Goal: Task Accomplishment & Management: Manage account settings

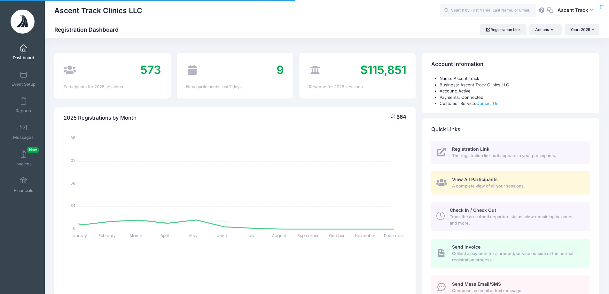
select select
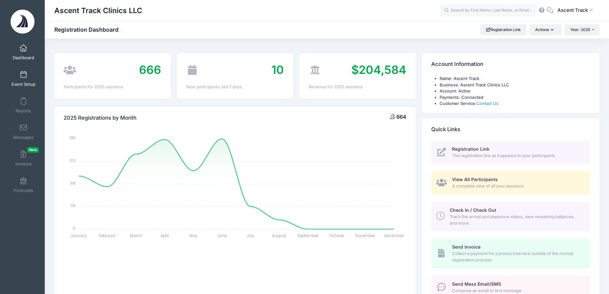
click at [23, 75] on span at bounding box center [23, 74] width 0 height 7
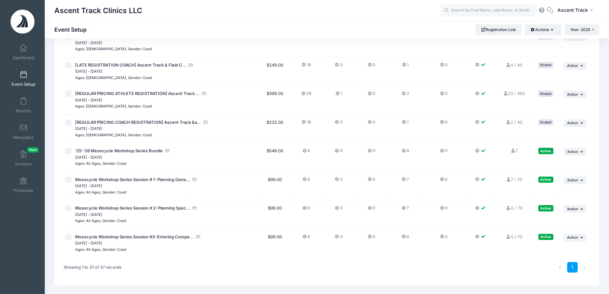
scroll to position [895, 0]
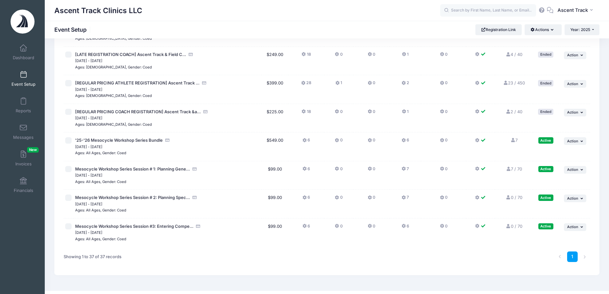
click at [513, 169] on link "7 / 70 Full" at bounding box center [514, 168] width 16 height 5
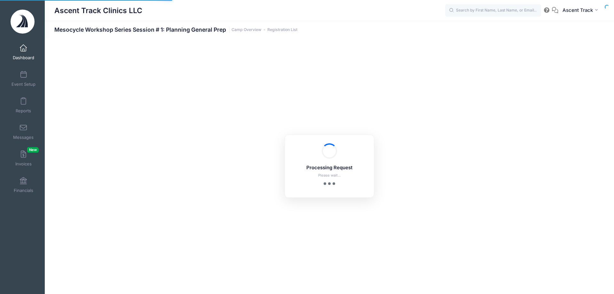
select select "10"
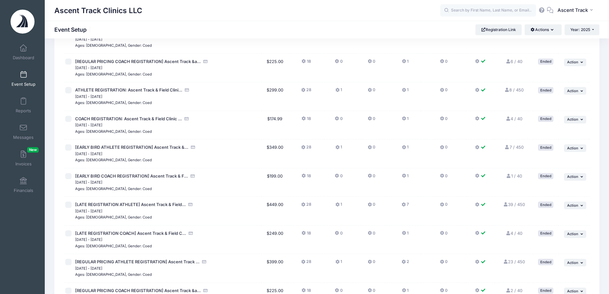
scroll to position [906, 0]
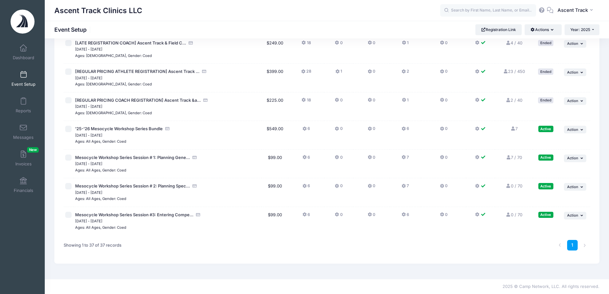
click at [516, 127] on link "7 Full" at bounding box center [513, 128] width 7 height 5
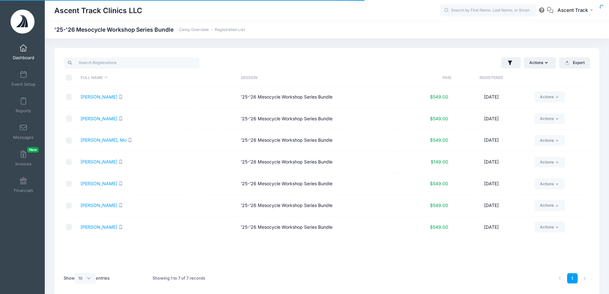
select select "10"
click at [25, 83] on span "Event Setup" at bounding box center [24, 84] width 24 height 5
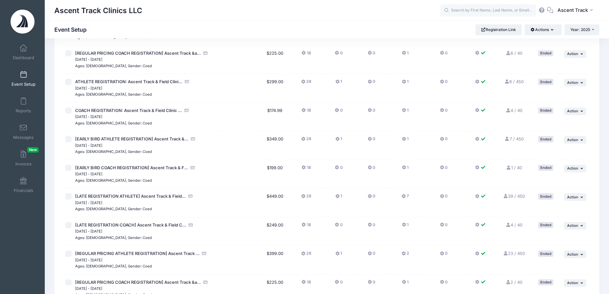
scroll to position [715, 0]
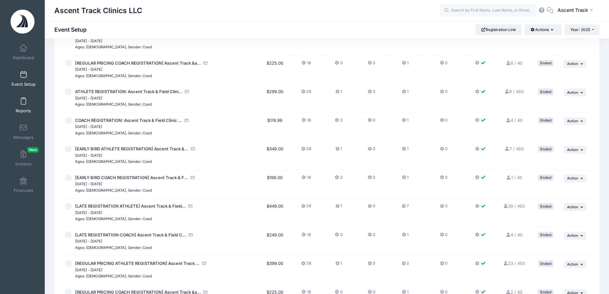
click at [16, 103] on link "Reports" at bounding box center [23, 105] width 30 height 22
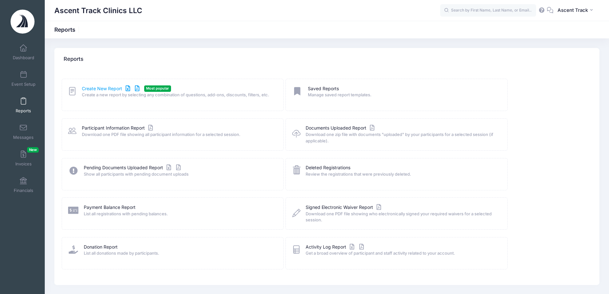
click at [117, 89] on link "Create New Report" at bounding box center [111, 88] width 59 height 7
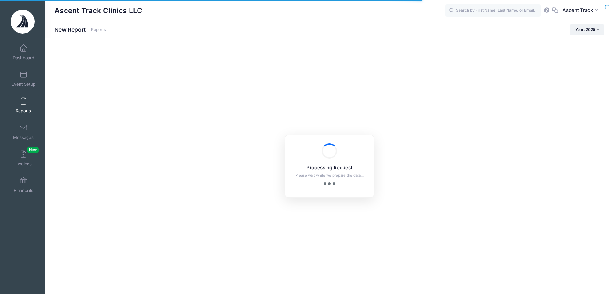
checkbox input "true"
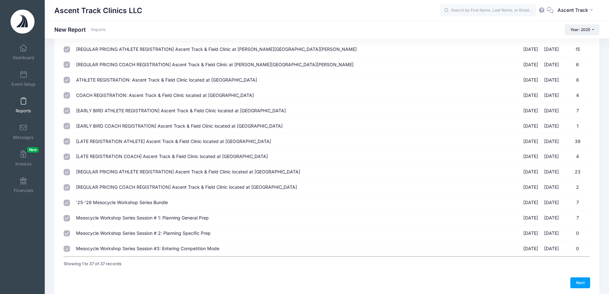
scroll to position [432, 0]
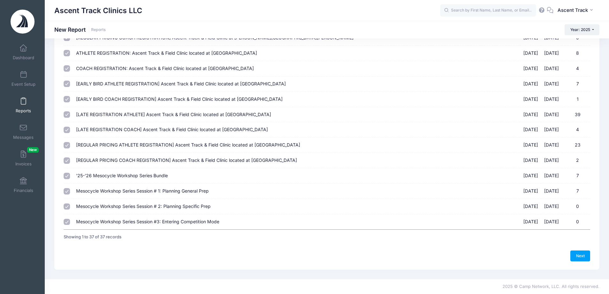
click at [66, 177] on input "'25-'26 Mesocycle Workshop Series Bundle 09/02/2025 - 06/16/2026 7" at bounding box center [67, 176] width 6 height 6
checkbox input "true"
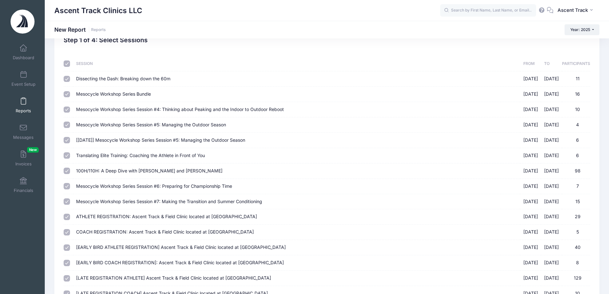
scroll to position [0, 0]
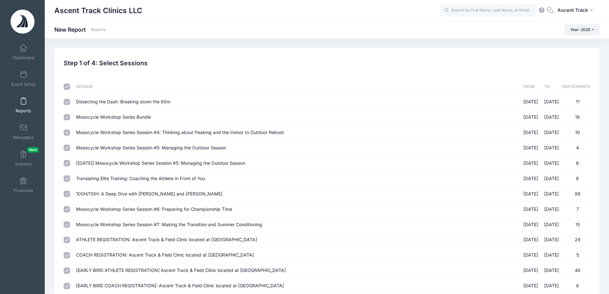
click at [67, 89] on input "checkbox" at bounding box center [67, 86] width 6 height 6
checkbox input "false"
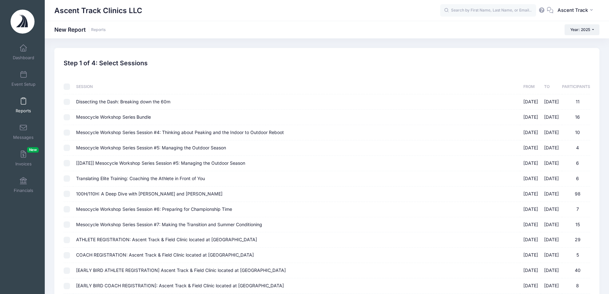
checkbox input "false"
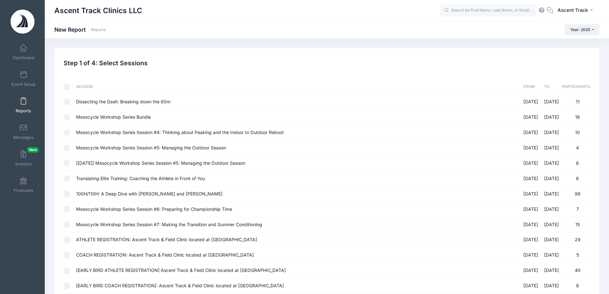
checkbox input "false"
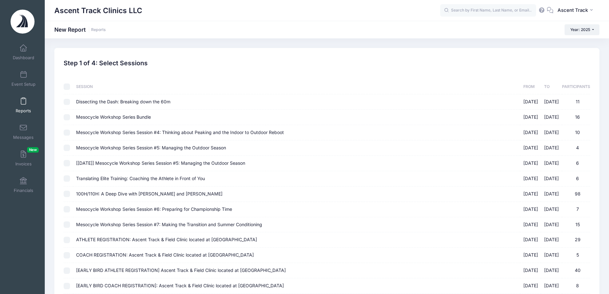
checkbox input "false"
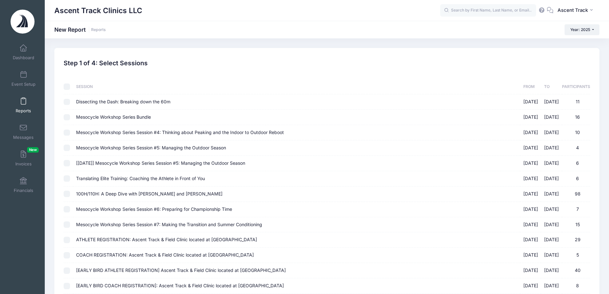
checkbox input "false"
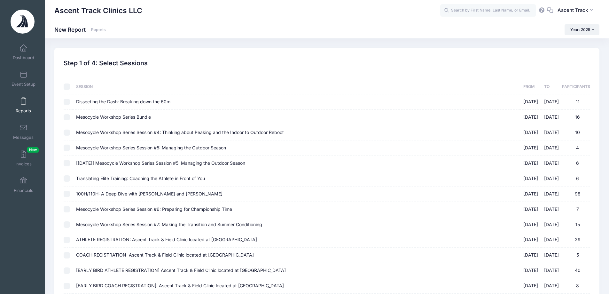
checkbox input "false"
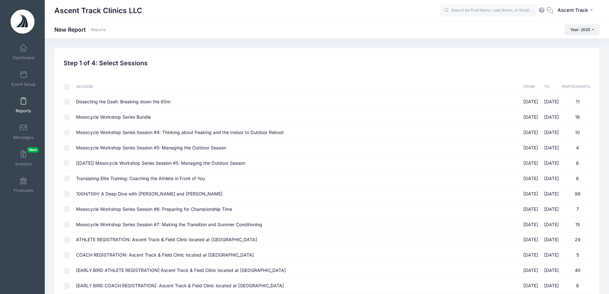
checkbox input "false"
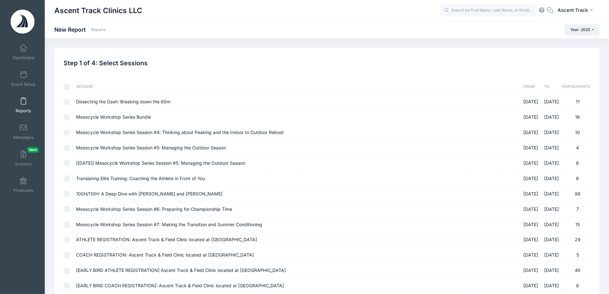
checkbox input "false"
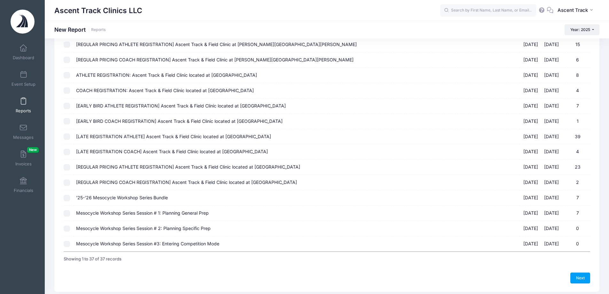
scroll to position [432, 0]
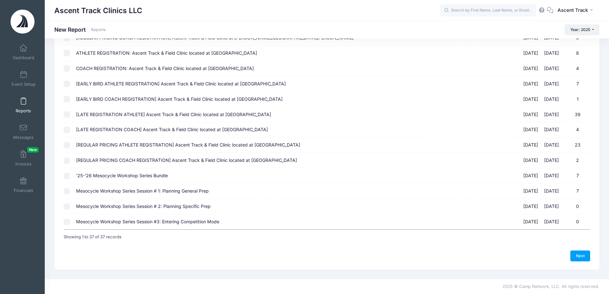
click at [66, 179] on input "'25-'26 Mesocycle Workshop Series Bundle 09/02/2025 - 06/16/2026 7" at bounding box center [67, 176] width 6 height 6
checkbox input "true"
click at [577, 258] on link "Next" at bounding box center [580, 255] width 20 height 11
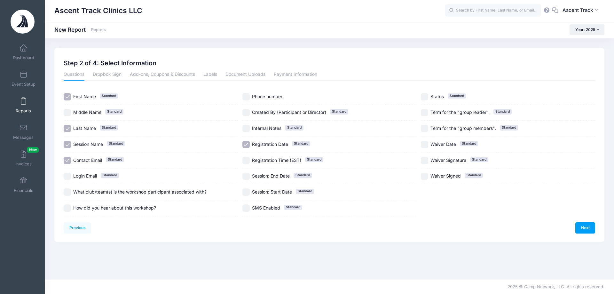
click at [68, 146] on input "Session Name Standard" at bounding box center [67, 144] width 7 height 7
checkbox input "false"
click at [248, 144] on input "Registration Date Standard" at bounding box center [245, 144] width 7 height 7
checkbox input "false"
click at [587, 227] on link "Next" at bounding box center [585, 227] width 20 height 11
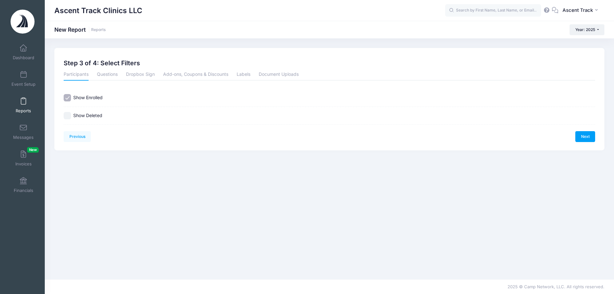
click at [78, 95] on label "Show Enrolled" at bounding box center [87, 97] width 29 height 7
click at [71, 95] on input "Show Enrolled" at bounding box center [67, 97] width 7 height 7
checkbox input "false"
click at [579, 136] on link "Next" at bounding box center [585, 136] width 20 height 11
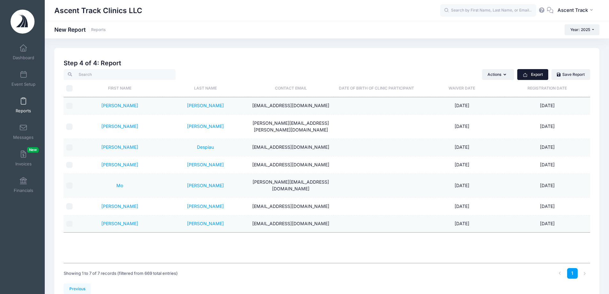
click at [543, 72] on button "Export" at bounding box center [532, 74] width 31 height 11
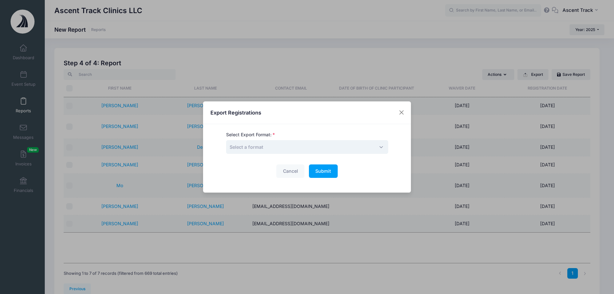
click at [292, 149] on span "Select a format" at bounding box center [307, 147] width 162 height 14
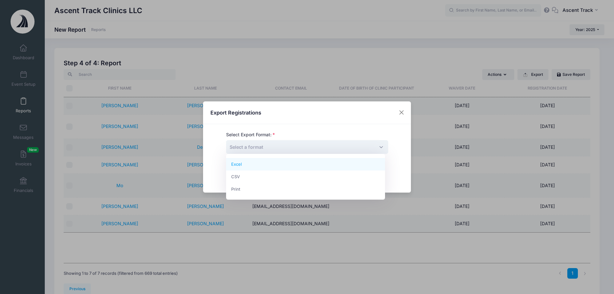
select select "excel"
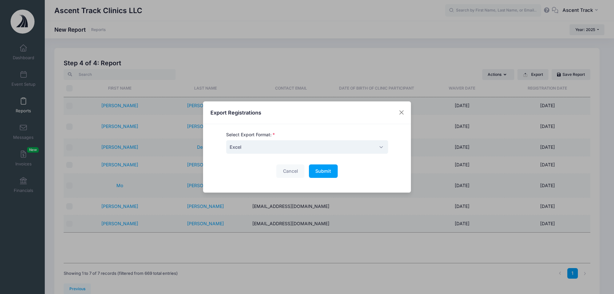
click at [338, 167] on div "Cancel Submit Please wait..." at bounding box center [307, 171] width 162 height 14
click at [333, 168] on button "Submit Please wait..." at bounding box center [323, 171] width 29 height 14
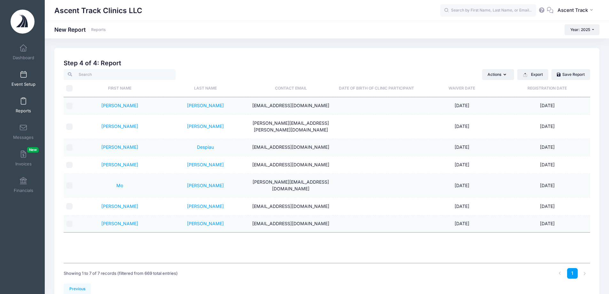
click at [12, 81] on link "Event Setup" at bounding box center [23, 78] width 30 height 22
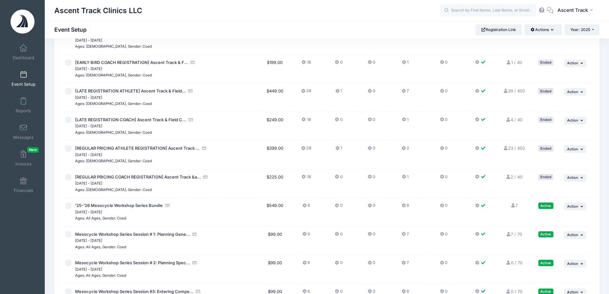
scroll to position [906, 0]
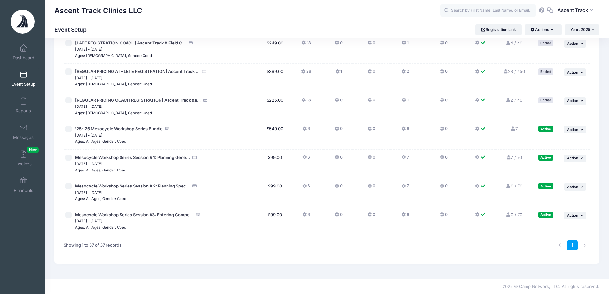
click at [511, 158] on link "7 / 70 Full" at bounding box center [514, 157] width 16 height 5
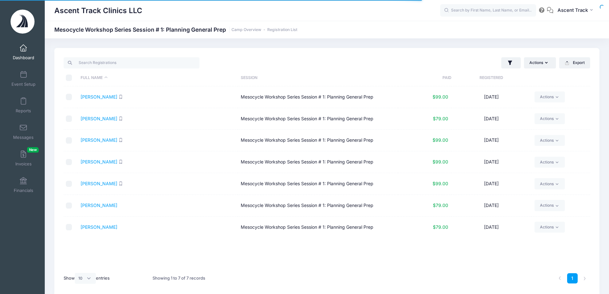
select select "10"
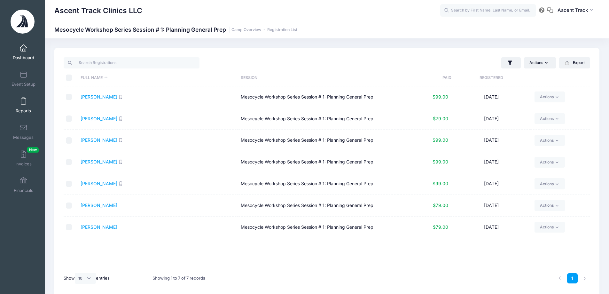
click at [27, 100] on link "Reports" at bounding box center [23, 105] width 30 height 22
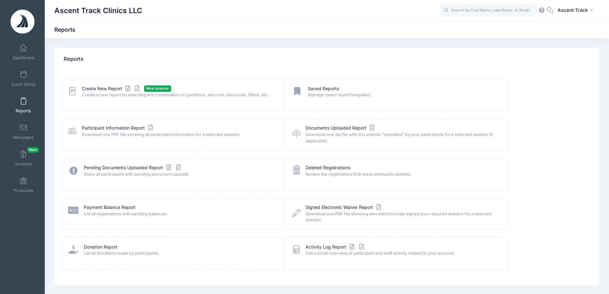
click at [82, 95] on span "Create a new report by selecting any combination of questions, add-ons, discoun…" at bounding box center [178, 95] width 193 height 6
click at [73, 90] on icon at bounding box center [72, 91] width 8 height 10
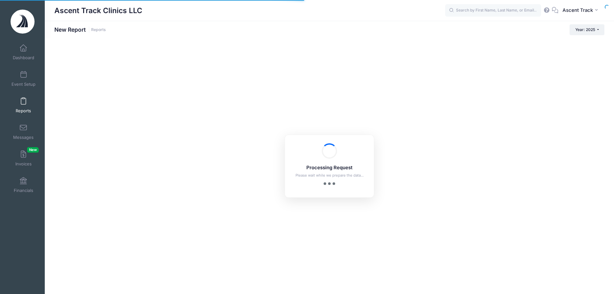
checkbox input "true"
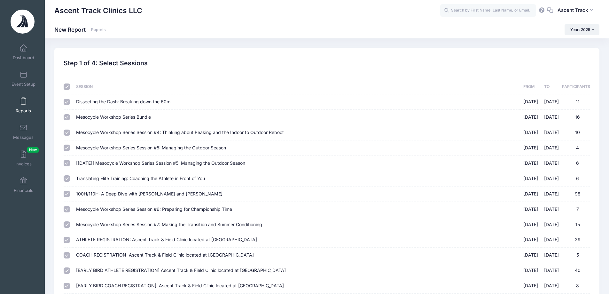
click at [64, 87] on input "checkbox" at bounding box center [67, 86] width 6 height 6
checkbox input "false"
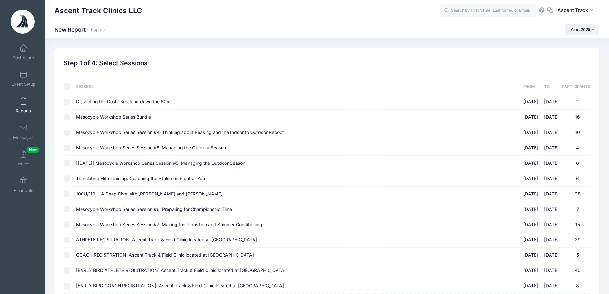
checkbox input "false"
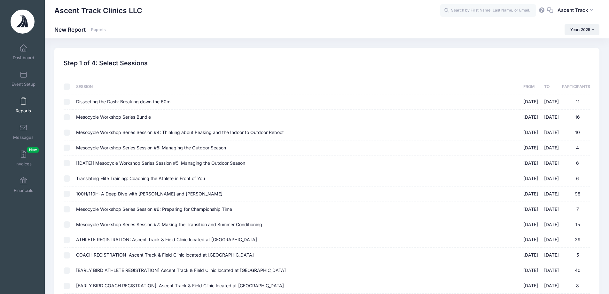
checkbox input "false"
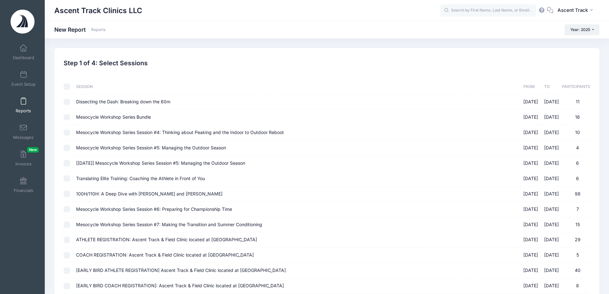
checkbox input "false"
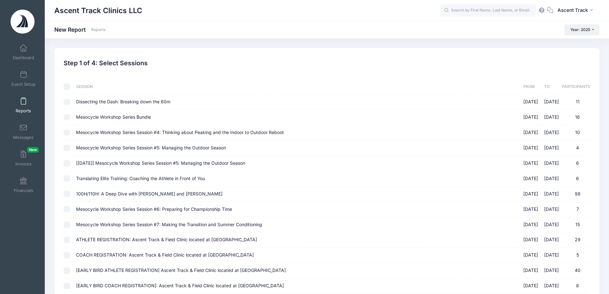
checkbox input "false"
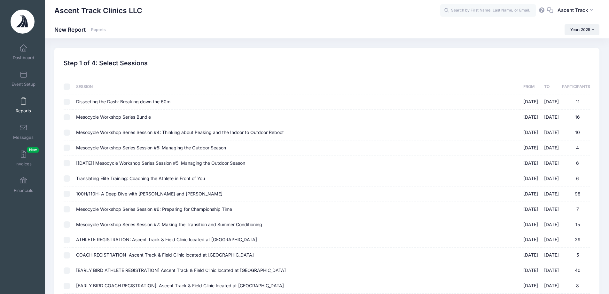
checkbox input "false"
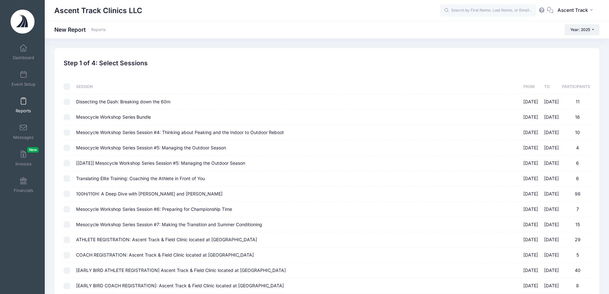
checkbox input "false"
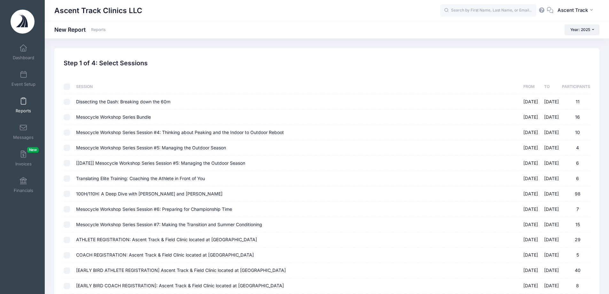
checkbox input "false"
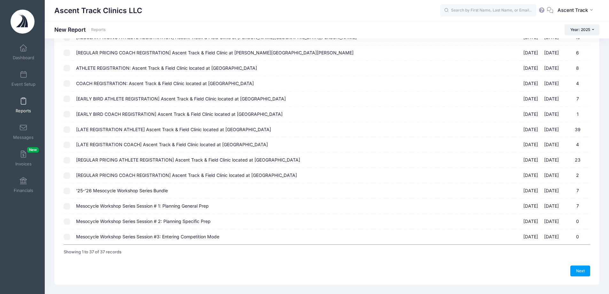
scroll to position [432, 0]
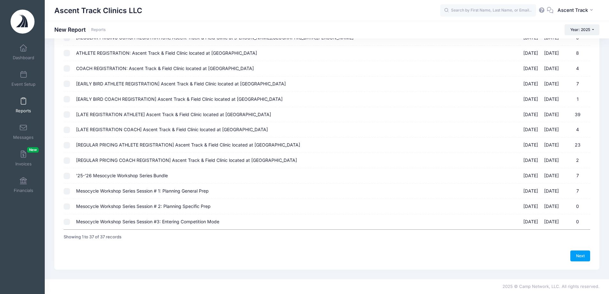
click at [68, 193] on input "Mesocycle Workshop Series Session # 1: Planning General Prep 09/02/2025 - 09/02…" at bounding box center [67, 191] width 6 height 6
checkbox input "true"
click at [583, 255] on link "Next" at bounding box center [580, 255] width 20 height 11
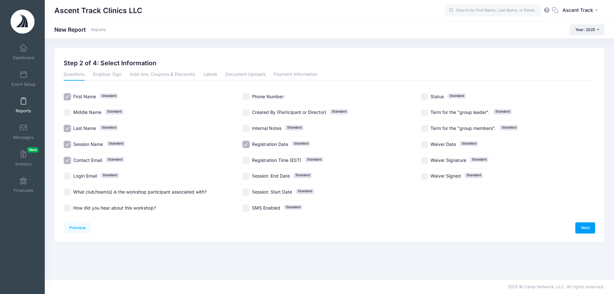
click at [65, 148] on div "Session Name Standard" at bounding box center [151, 144] width 174 height 16
checkbox input "false"
click at [248, 144] on input "Registration Date Standard" at bounding box center [245, 144] width 7 height 7
checkbox input "false"
click at [590, 231] on link "Next" at bounding box center [585, 227] width 20 height 11
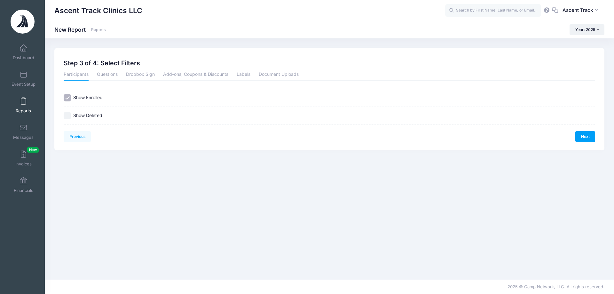
click at [63, 97] on div "Show Enrolled Show Deleted" at bounding box center [329, 107] width 537 height 36
click at [71, 98] on div "Show Enrolled" at bounding box center [329, 97] width 531 height 7
click at [67, 98] on input "Show Enrolled" at bounding box center [67, 97] width 7 height 7
checkbox input "false"
click at [581, 137] on link "Next" at bounding box center [585, 136] width 20 height 11
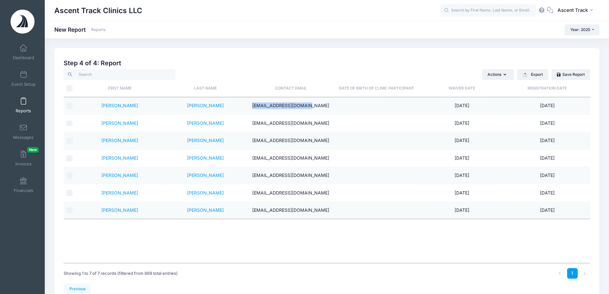
drag, startPoint x: 323, startPoint y: 105, endPoint x: 262, endPoint y: 108, distance: 61.1
click at [262, 108] on td "jimmymaddox9@gmail.com" at bounding box center [290, 105] width 85 height 17
copy td "jimmymaddox9@gmail.com"
drag, startPoint x: 316, startPoint y: 122, endPoint x: 264, endPoint y: 122, distance: 52.1
click at [264, 122] on td "jwiiliam@unca.edu" at bounding box center [290, 123] width 85 height 17
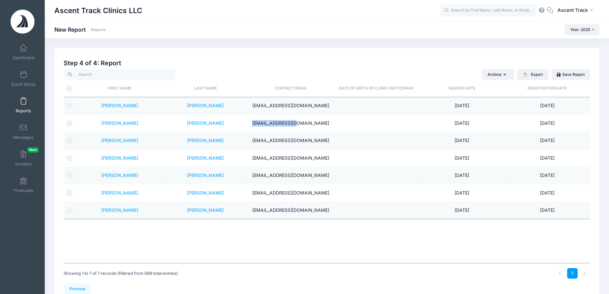
copy td "jwiiliam@unca.edu"
drag, startPoint x: 325, startPoint y: 143, endPoint x: 275, endPoint y: 136, distance: 50.9
click at [275, 136] on td "nmjatl@rit.edu" at bounding box center [290, 140] width 85 height 17
copy td "nmjatl@rit.edu"
drag, startPoint x: 324, startPoint y: 158, endPoint x: 260, endPoint y: 161, distance: 64.3
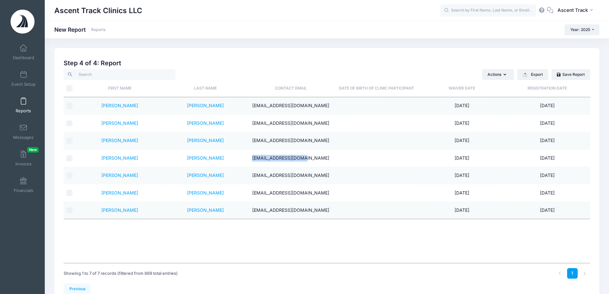
click at [260, 161] on td "deangleo@hotmail.com" at bounding box center [290, 158] width 85 height 17
copy td "deangleo@hotmail.com"
drag, startPoint x: 322, startPoint y: 175, endPoint x: 243, endPoint y: 176, distance: 78.3
click at [243, 176] on tr "David Oliver davidoliver1285@gmail.com 08/24/2025 08/24/2025" at bounding box center [327, 175] width 526 height 17
copy tr "davidoliver1285@gmail.com"
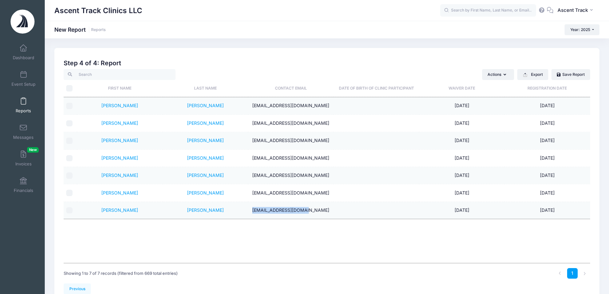
drag, startPoint x: 320, startPoint y: 209, endPoint x: 256, endPoint y: 207, distance: 64.0
click at [256, 207] on td "ldaniel99@hotmail.com" at bounding box center [290, 210] width 85 height 17
copy td "ldaniel99@hotmail.com"
click at [23, 75] on span at bounding box center [23, 74] width 0 height 7
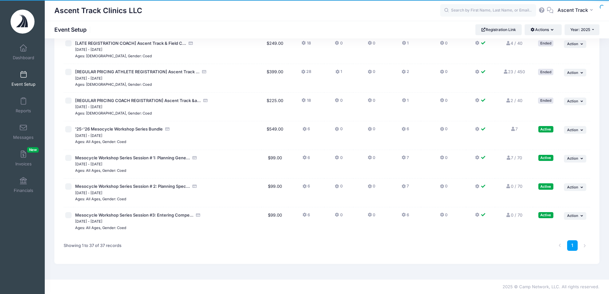
scroll to position [906, 0]
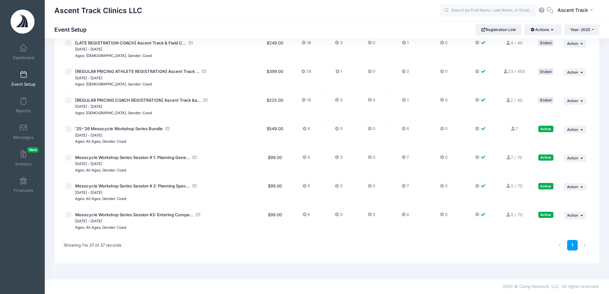
click at [405, 159] on button "7" at bounding box center [404, 158] width 7 height 9
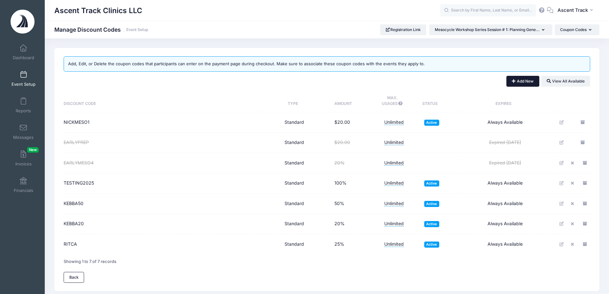
click at [531, 80] on button "Add New" at bounding box center [522, 81] width 33 height 11
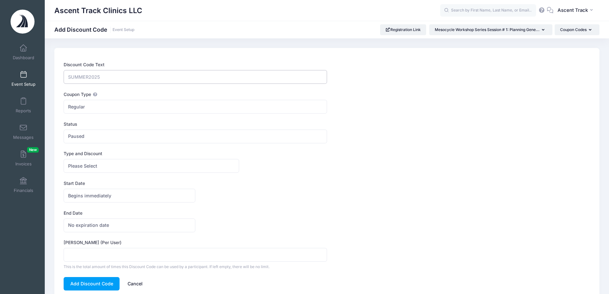
click at [93, 77] on input "Discount Code Text" at bounding box center [195, 77] width 263 height 14
paste input "Mladen"
type input "Mladen"
click at [97, 134] on span "Paused" at bounding box center [195, 136] width 263 height 14
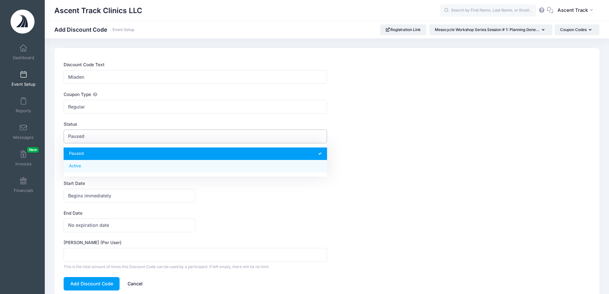
select select "1"
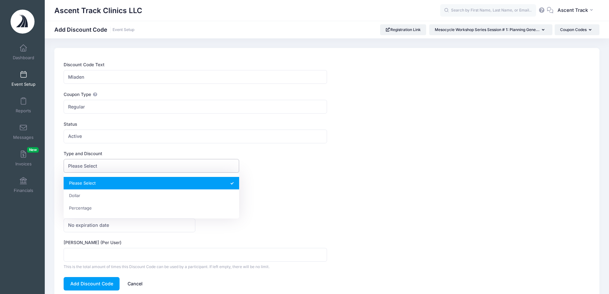
click at [98, 167] on span "Please Select" at bounding box center [151, 166] width 175 height 14
select select "2"
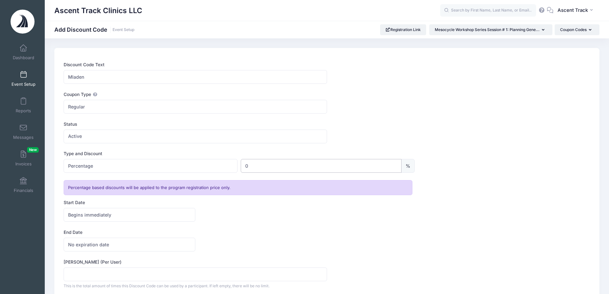
drag, startPoint x: 256, startPoint y: 164, endPoint x: 33, endPoint y: 119, distance: 227.3
click at [42, 118] on div "My Events Dashboard Reports" at bounding box center [304, 171] width 609 height 342
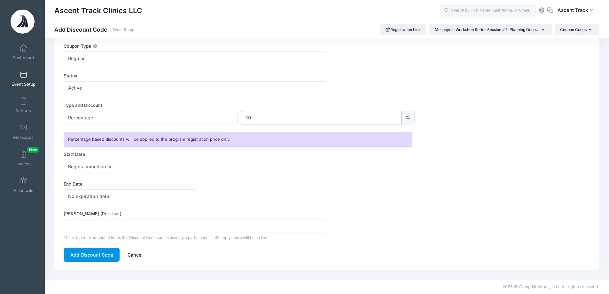
type input "20"
click at [89, 252] on button "Add Discount Code" at bounding box center [92, 255] width 56 height 14
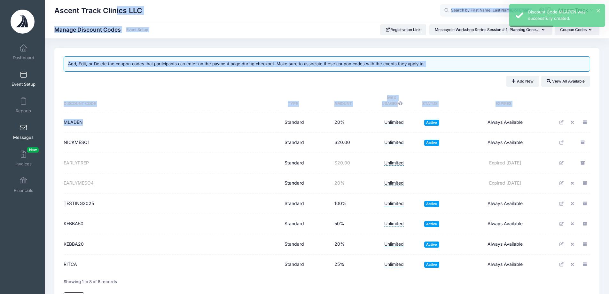
drag, startPoint x: 85, startPoint y: 123, endPoint x: 25, endPoint y: 124, distance: 60.4
click at [25, 124] on div "My Events Dashboard Reports" at bounding box center [304, 167] width 609 height 335
click at [77, 122] on span "MLADEN" at bounding box center [73, 121] width 19 height 5
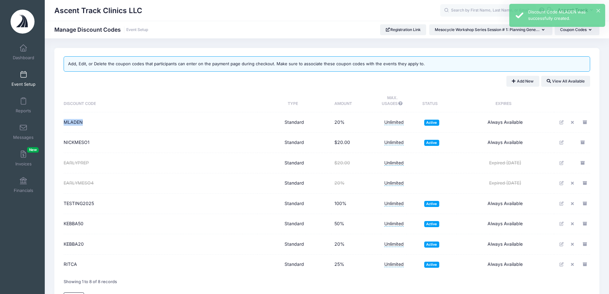
drag, startPoint x: 84, startPoint y: 120, endPoint x: 64, endPoint y: 124, distance: 20.7
click at [64, 124] on td "MLADEN Archived" at bounding box center [161, 122] width 194 height 20
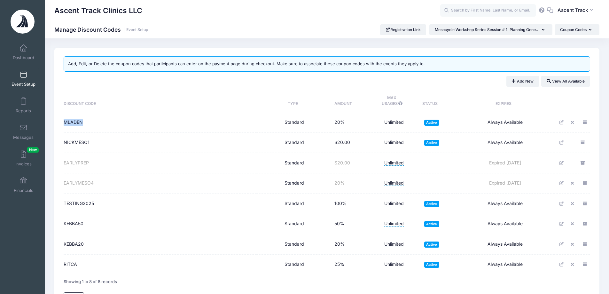
copy span "MLADEN"
